Goal: Navigation & Orientation: Understand site structure

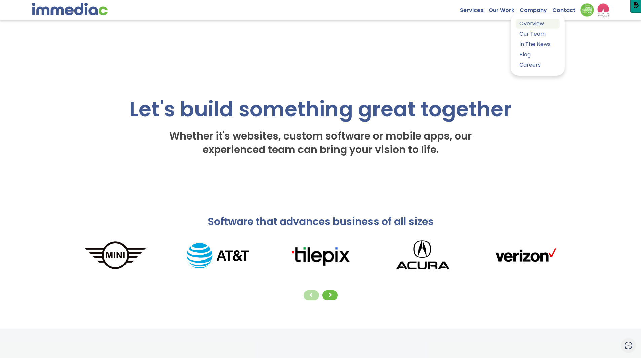
scroll to position [536, 0]
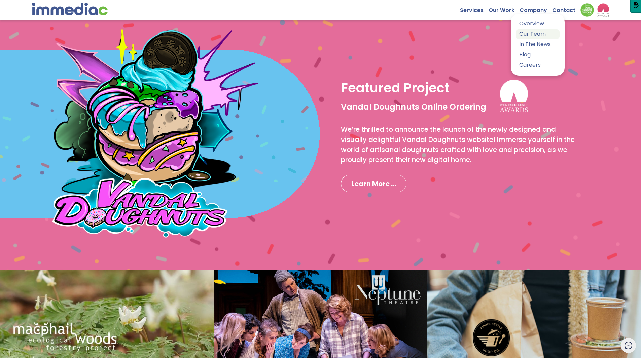
click at [534, 32] on link "Our Team" at bounding box center [538, 34] width 44 height 10
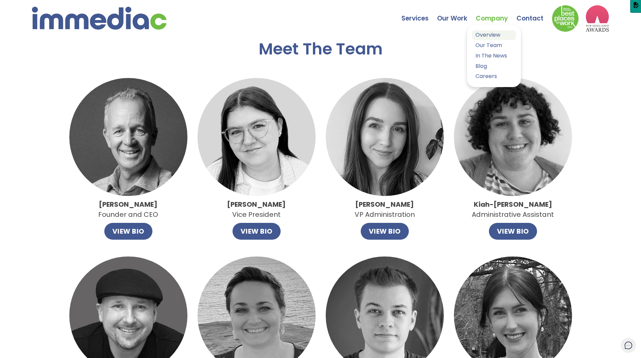
click at [490, 35] on link "Overview" at bounding box center [494, 35] width 44 height 10
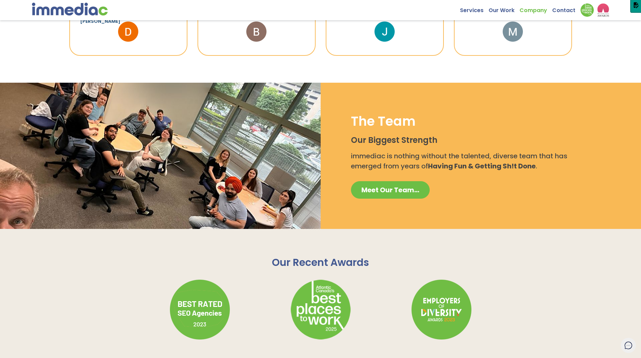
scroll to position [668, 0]
click at [401, 186] on span "Meet Our Team..." at bounding box center [390, 190] width 58 height 9
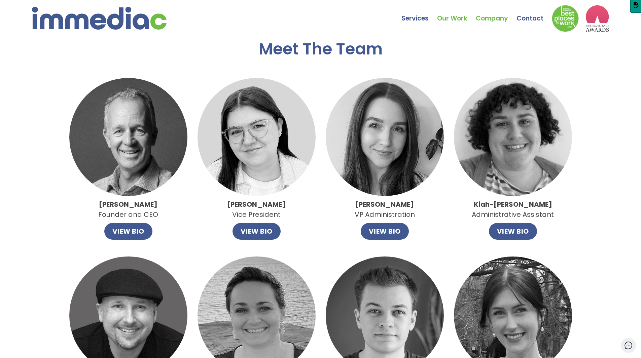
click at [445, 18] on link "Our Work" at bounding box center [456, 14] width 39 height 24
